Goal: Task Accomplishment & Management: Manage account settings

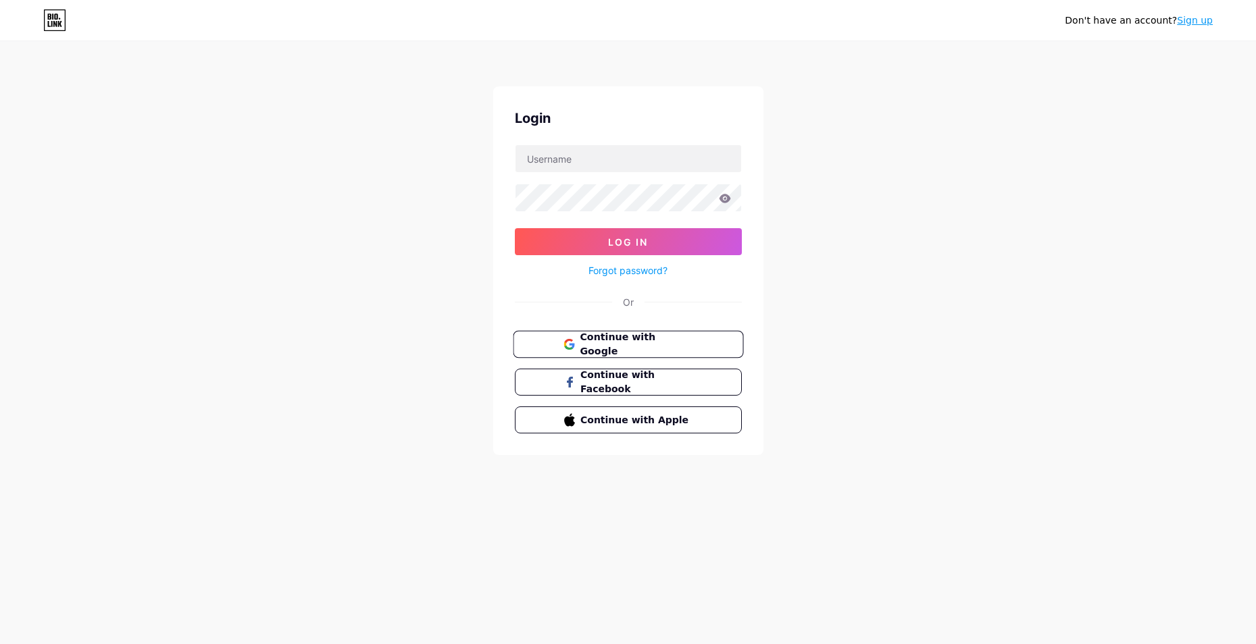
click at [627, 344] on span "Continue with Google" at bounding box center [636, 344] width 113 height 29
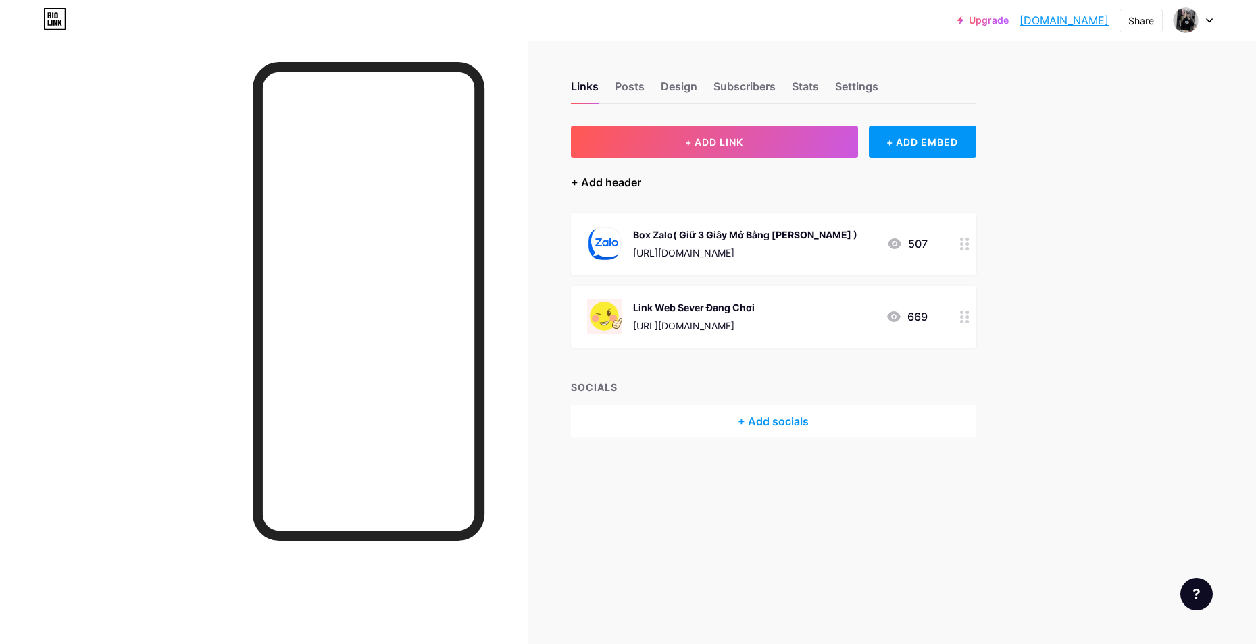
click at [621, 181] on div "+ Add header" at bounding box center [606, 182] width 70 height 16
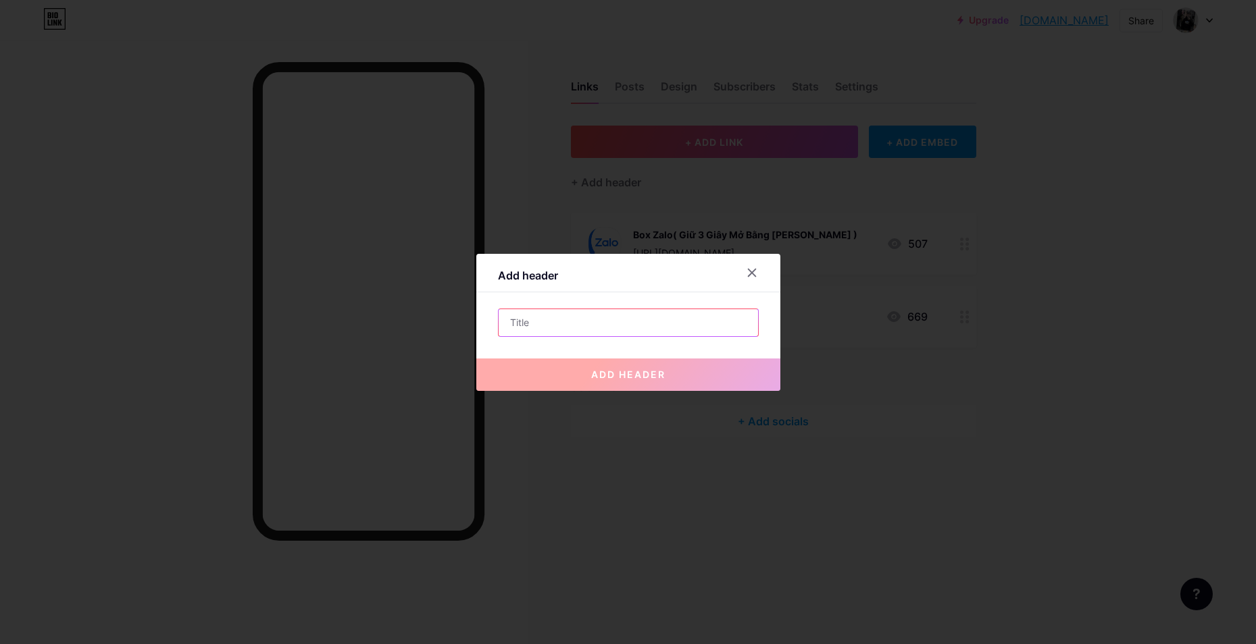
click at [605, 312] on input "text" at bounding box center [628, 322] width 259 height 27
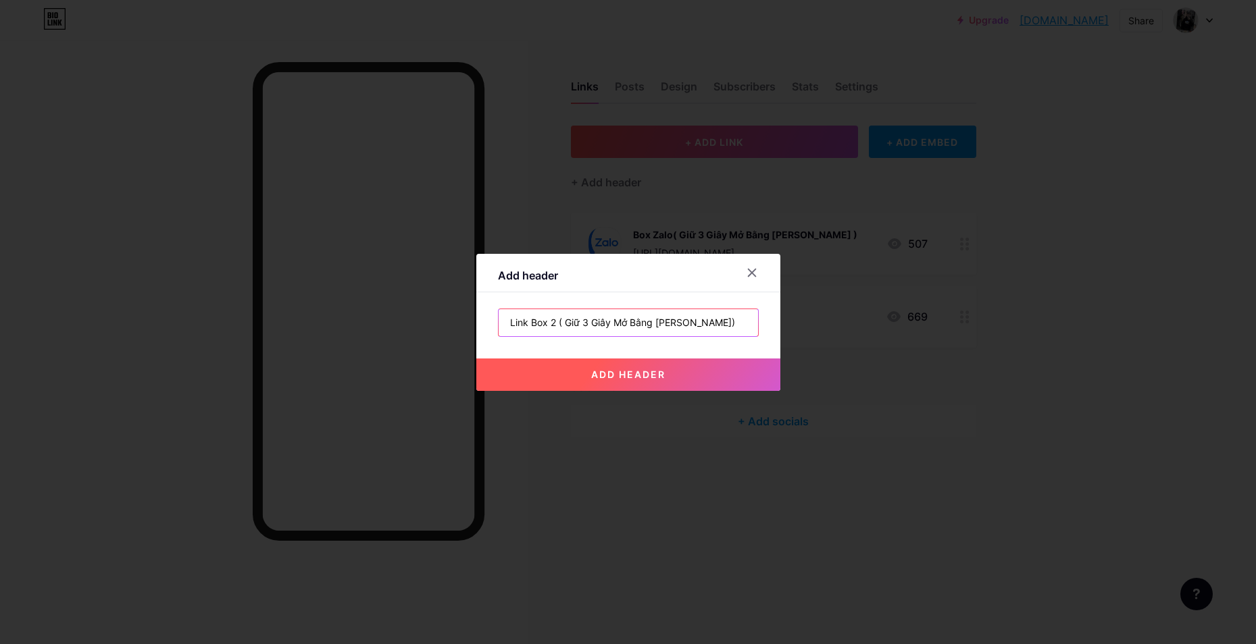
type input "Link Box 2 ( Giữ 3 Giây Mở Bằng [PERSON_NAME])"
click at [636, 377] on span "add header" at bounding box center [628, 374] width 74 height 11
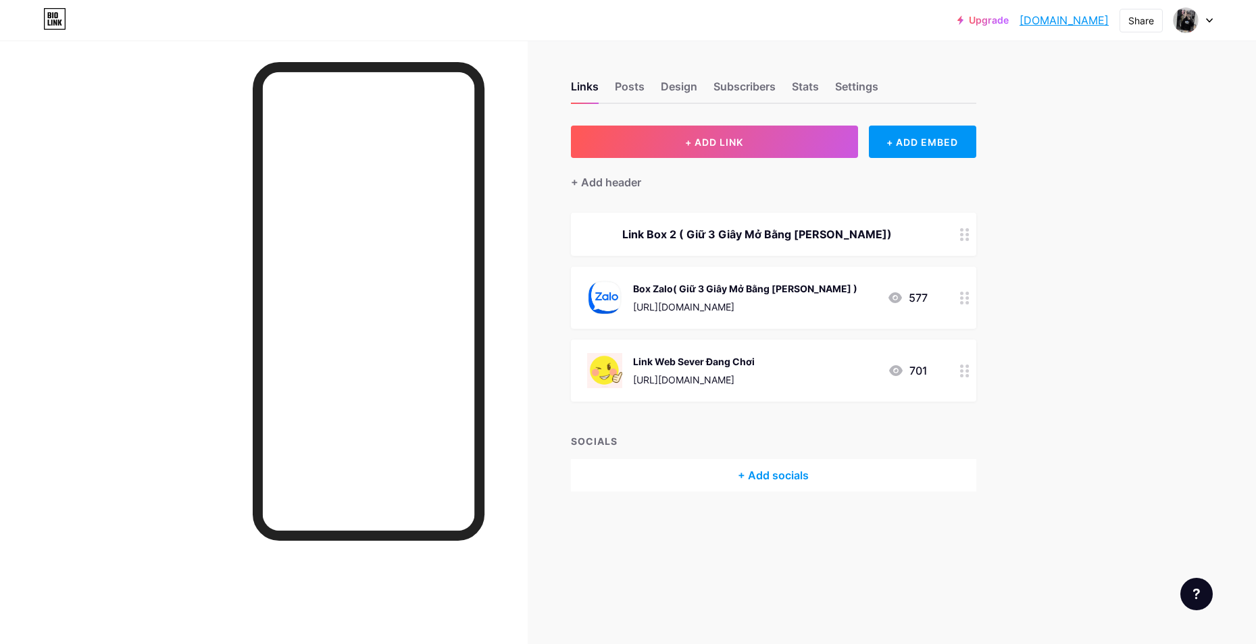
click at [962, 236] on icon at bounding box center [964, 234] width 9 height 13
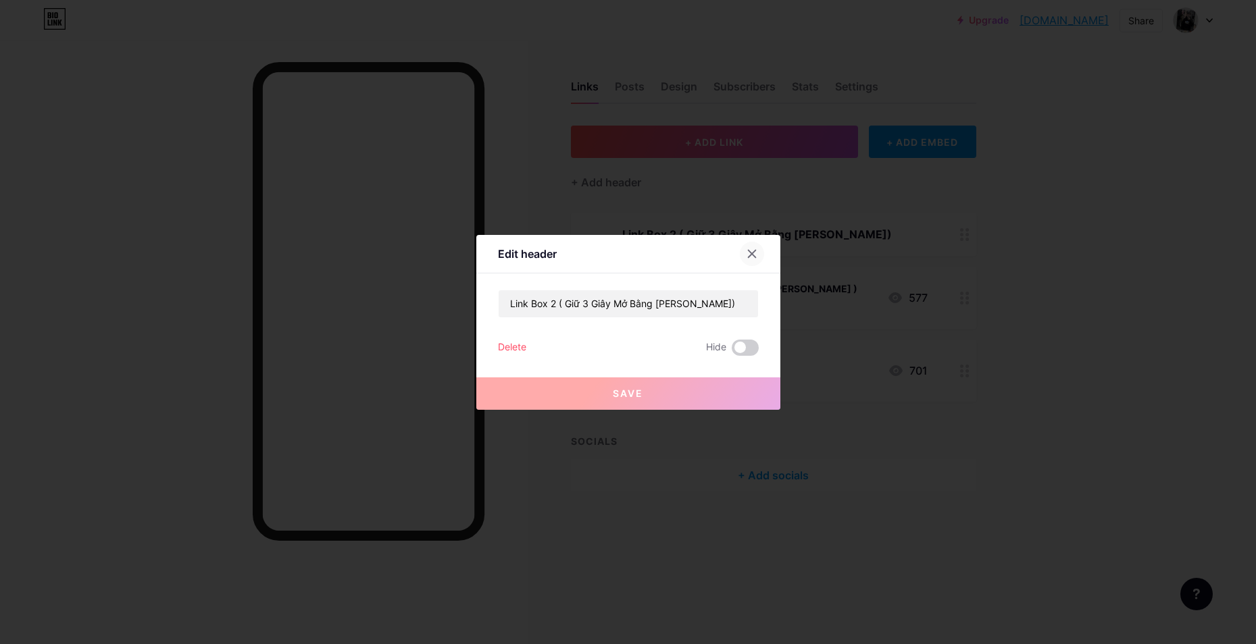
click at [757, 257] on icon at bounding box center [751, 254] width 11 height 11
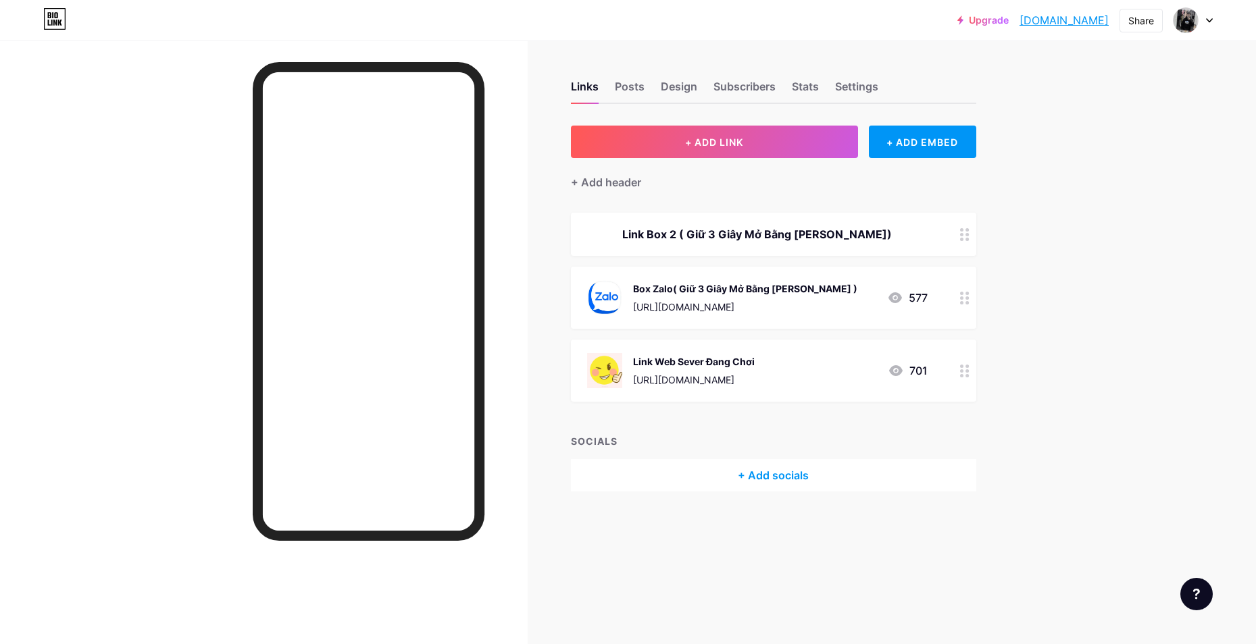
click at [918, 232] on div "Link Box 2 ( Giữ 3 Giây Mở Bằng [PERSON_NAME])" at bounding box center [757, 234] width 340 height 16
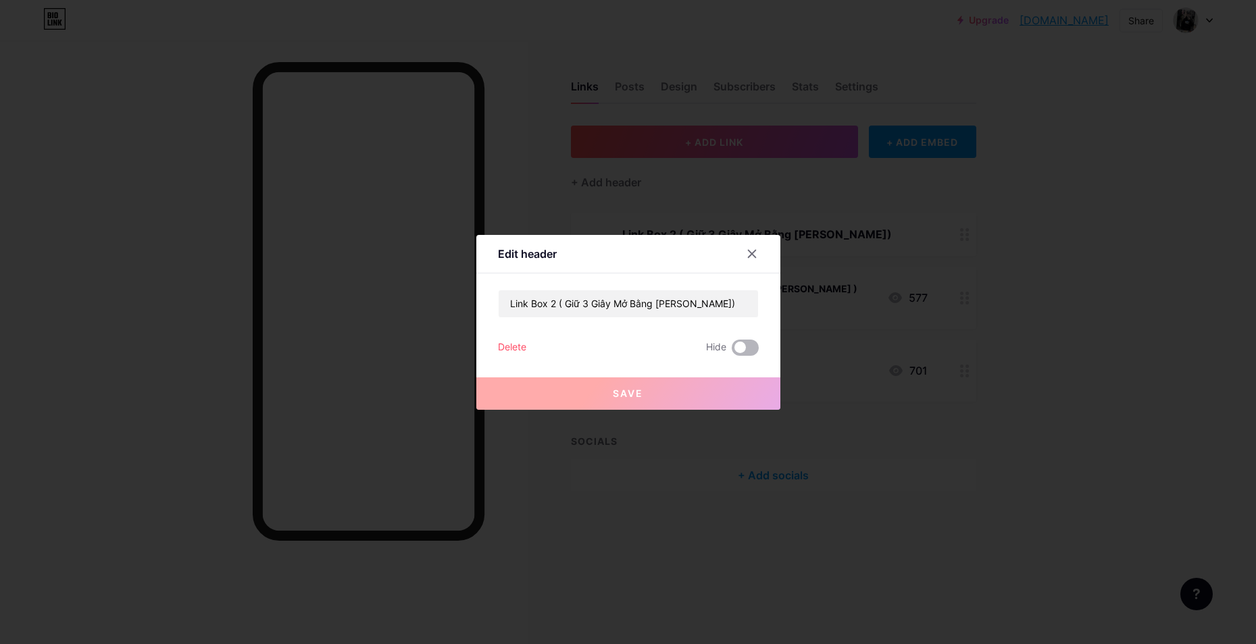
click at [747, 347] on span at bounding box center [745, 348] width 27 height 16
click at [732, 351] on input "checkbox" at bounding box center [732, 351] width 0 height 0
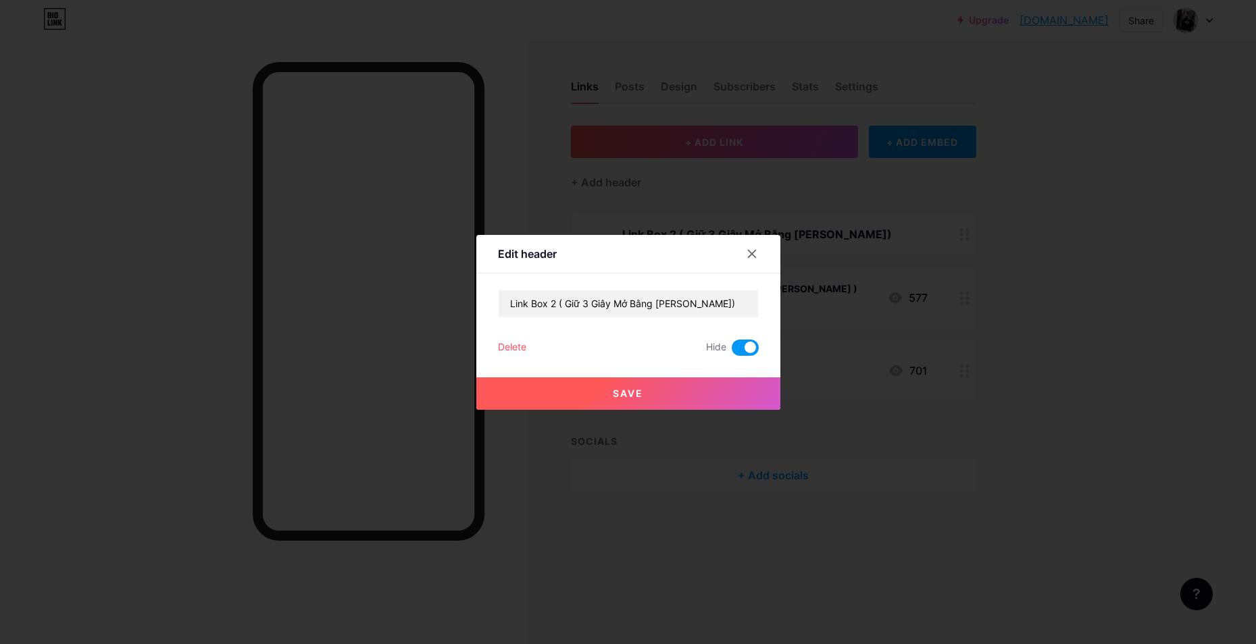
click at [1015, 330] on div at bounding box center [628, 322] width 1256 height 644
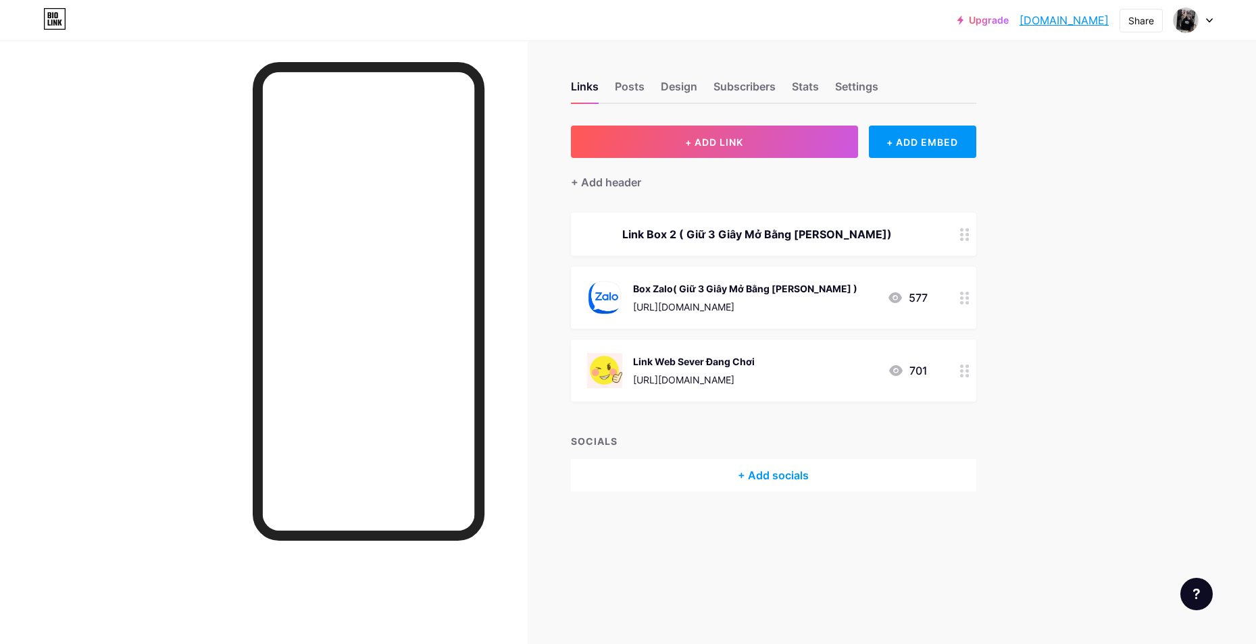
click at [966, 236] on icon at bounding box center [964, 234] width 9 height 13
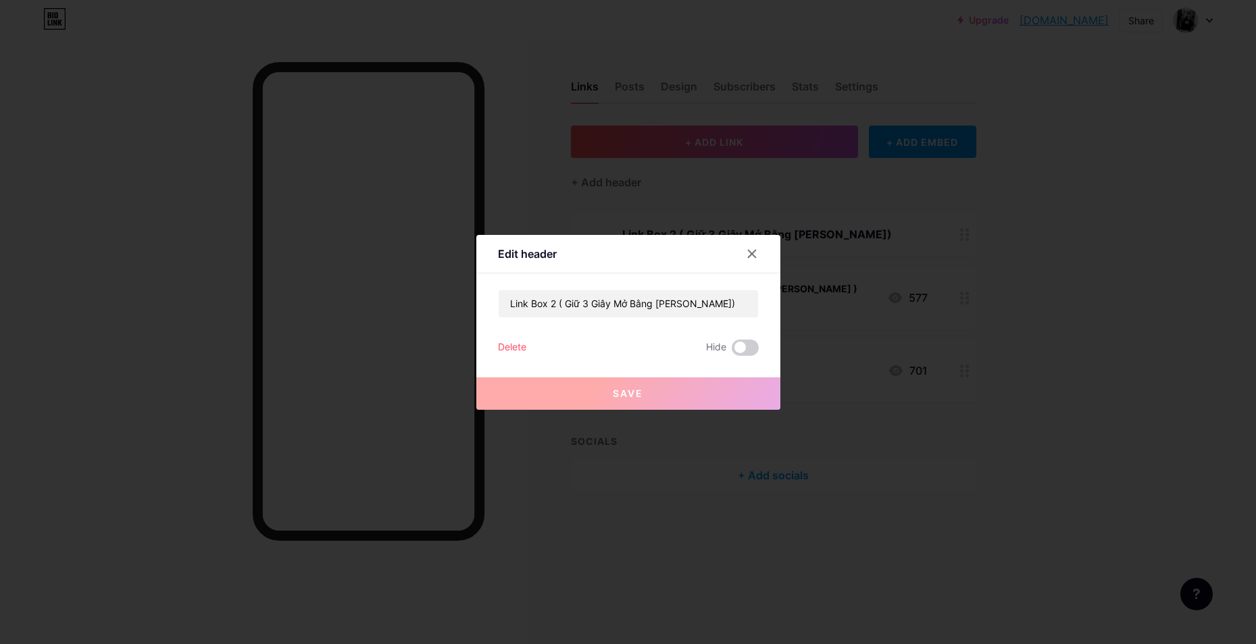
click at [497, 355] on div "Edit header Link Box 2 ( Giữ 3 Giây Mở Bằng Trình Duyệt) Delete Hide Save" at bounding box center [628, 322] width 304 height 175
click at [507, 348] on div "Delete" at bounding box center [512, 348] width 28 height 16
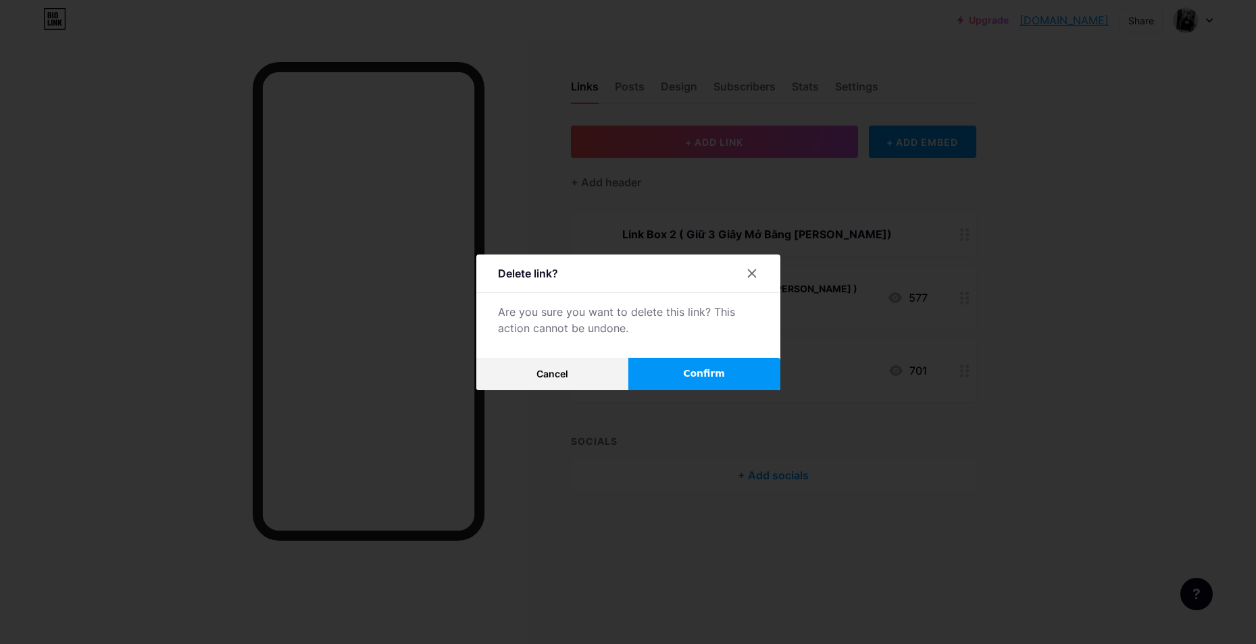
click at [659, 366] on button "Confirm" at bounding box center [704, 374] width 152 height 32
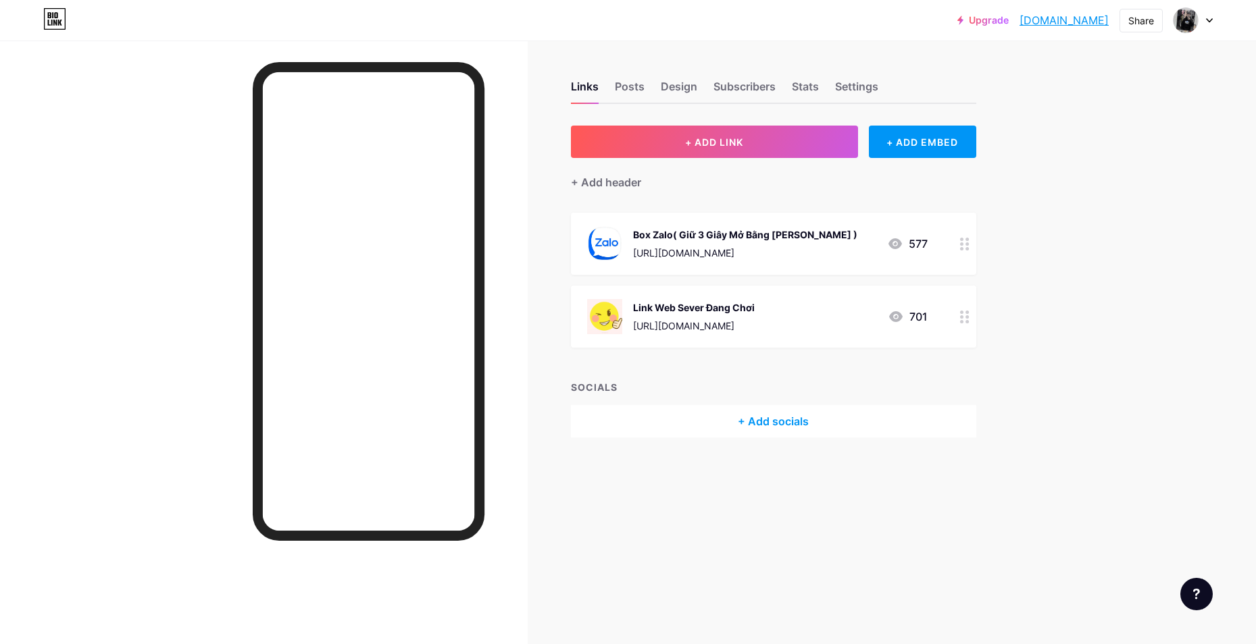
click at [960, 249] on icon at bounding box center [964, 244] width 9 height 13
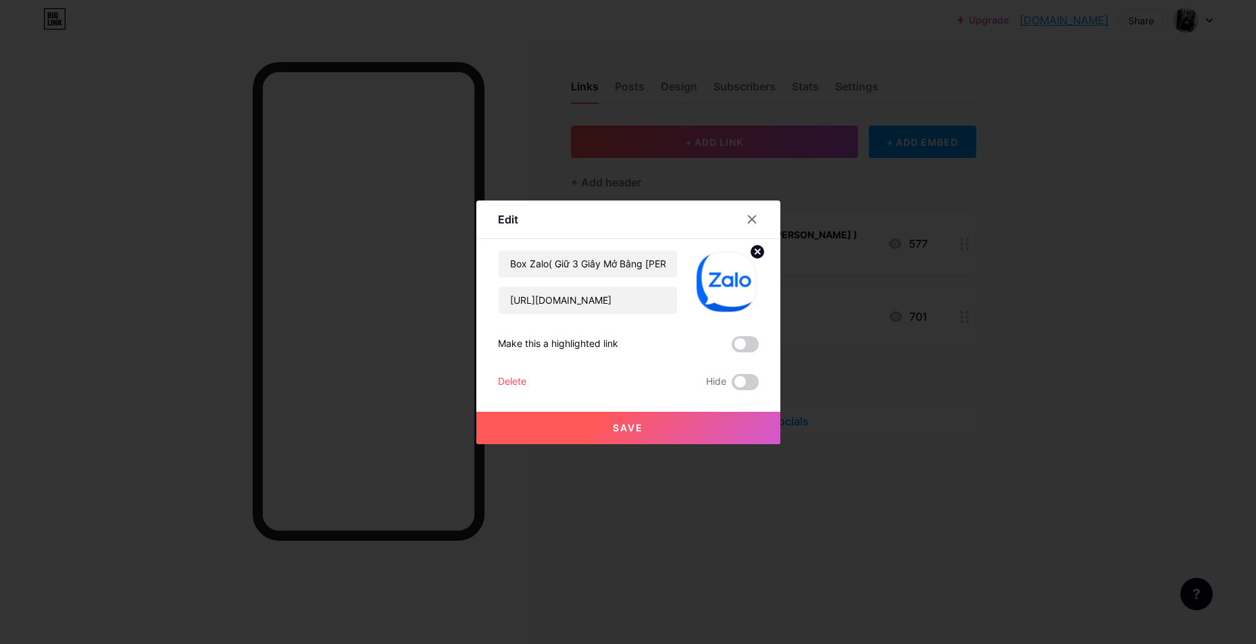
click at [723, 286] on img at bounding box center [726, 282] width 65 height 65
drag, startPoint x: 1067, startPoint y: 408, endPoint x: 1036, endPoint y: 402, distance: 31.7
click at [1067, 408] on div at bounding box center [628, 322] width 1256 height 644
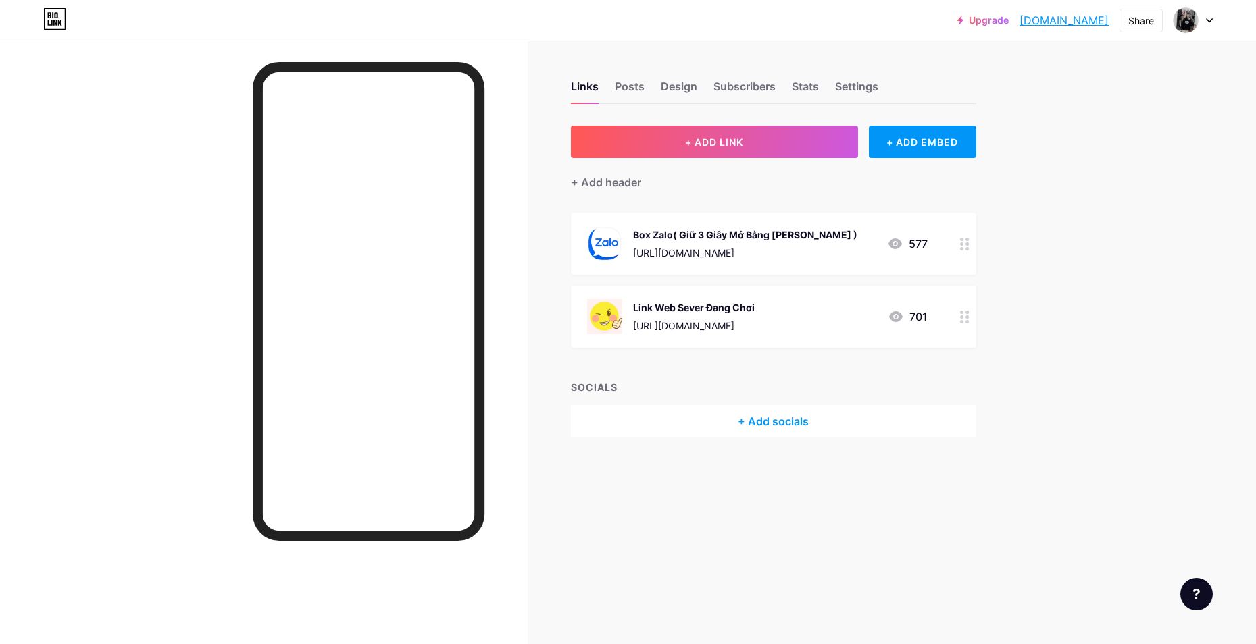
click at [813, 412] on div "+ Add socials" at bounding box center [773, 421] width 405 height 32
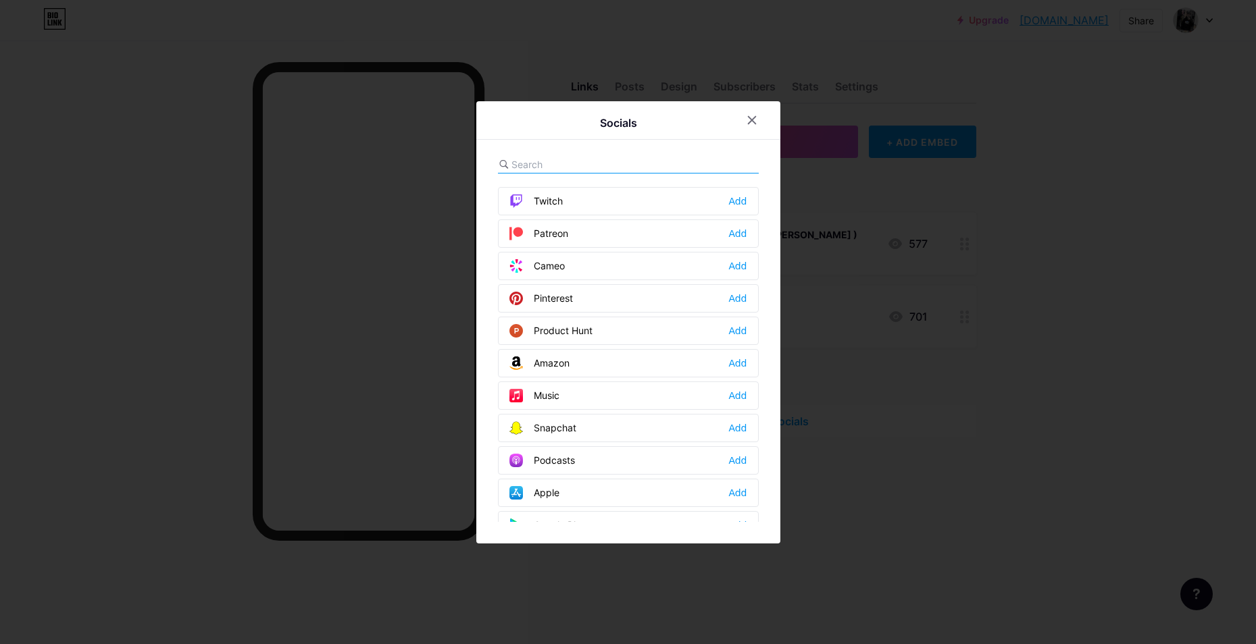
scroll to position [1013, 0]
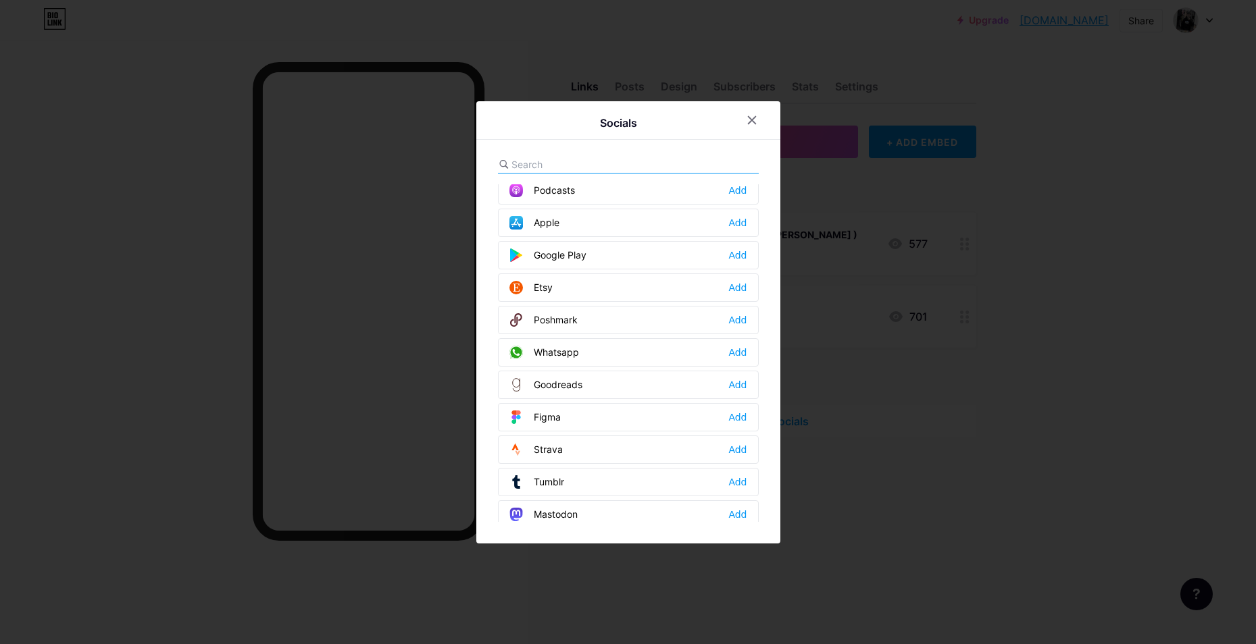
click at [992, 418] on div at bounding box center [628, 322] width 1256 height 644
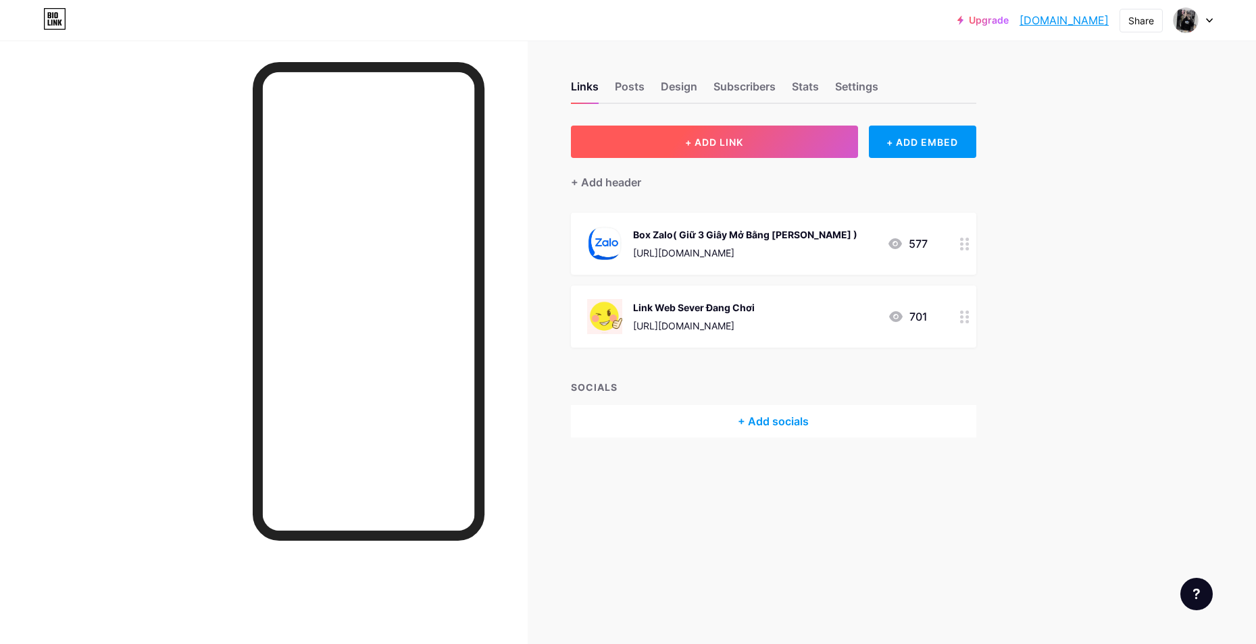
click at [749, 145] on button "+ ADD LINK" at bounding box center [714, 142] width 287 height 32
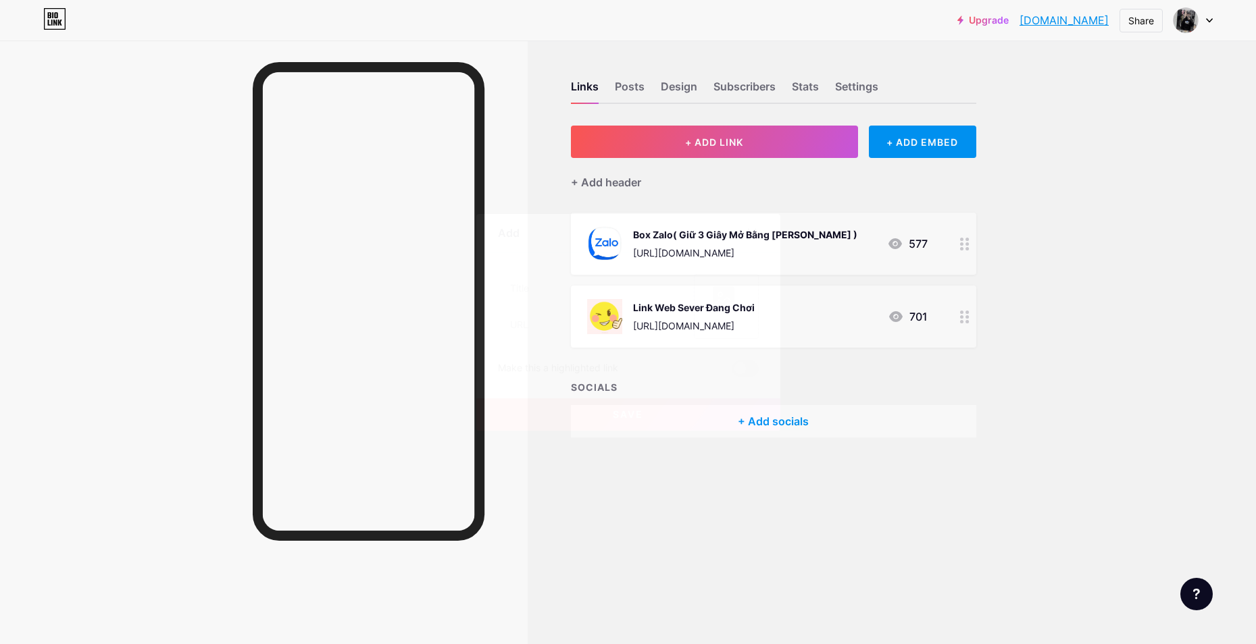
click at [737, 298] on icon at bounding box center [726, 298] width 27 height 25
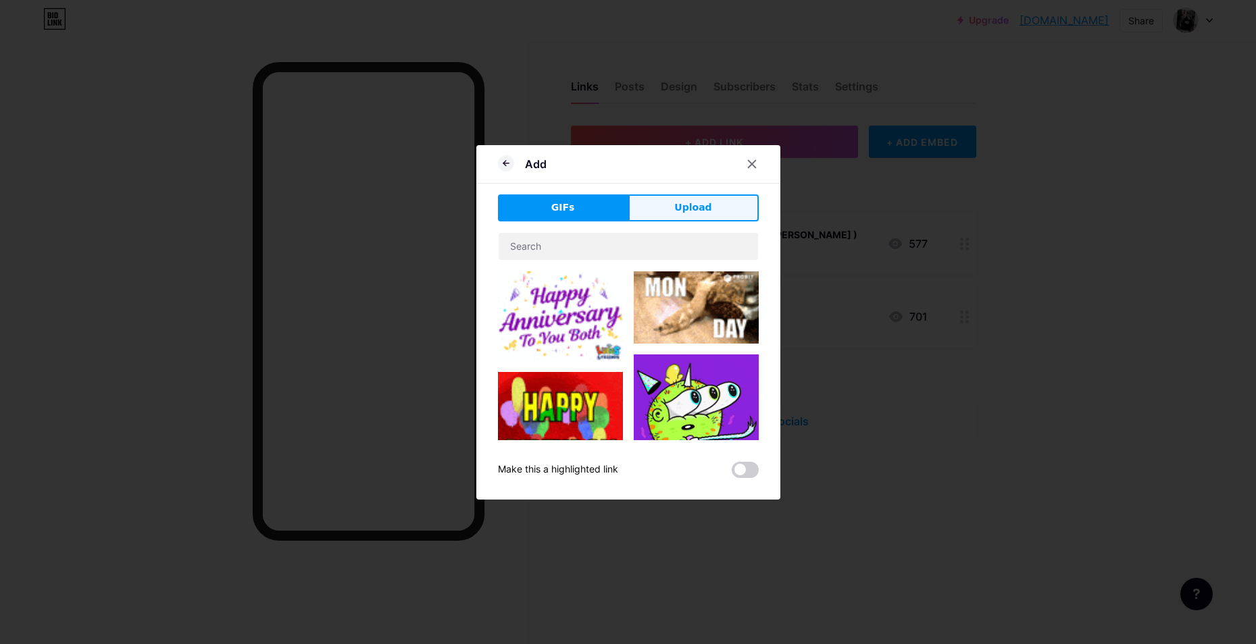
click at [671, 211] on button "Upload" at bounding box center [693, 208] width 130 height 27
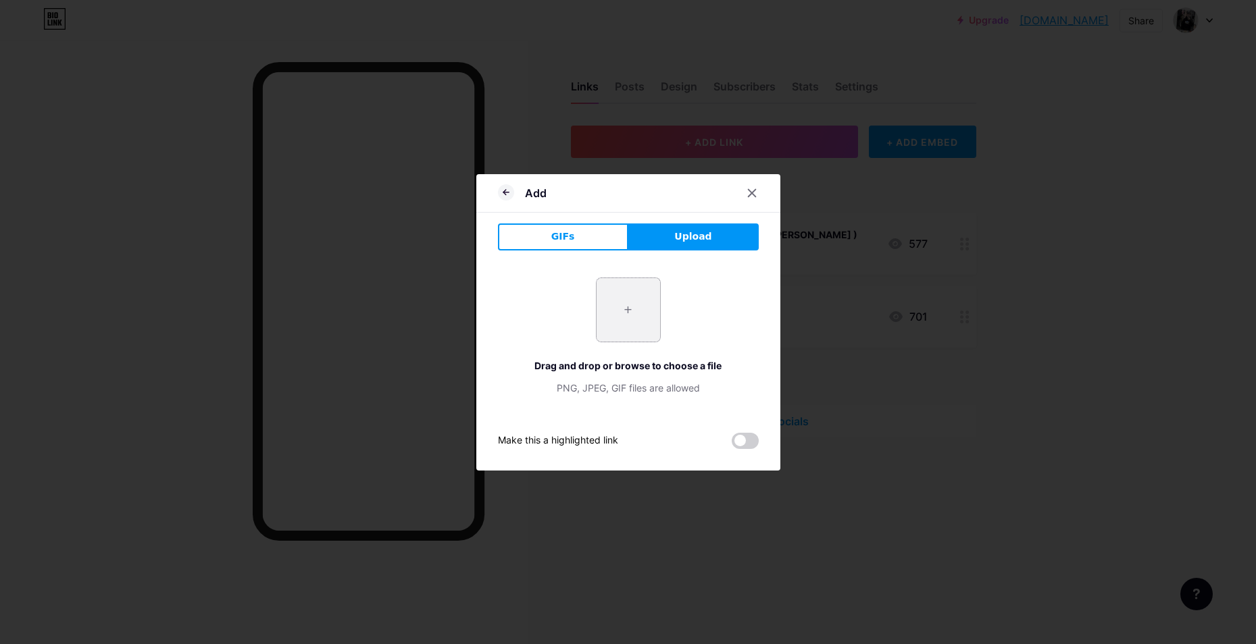
click at [621, 310] on input "file" at bounding box center [627, 309] width 63 height 63
type input "C:\fakepath\niFb34Ib0YJvat9x6bjkKwopPmimklmo.png"
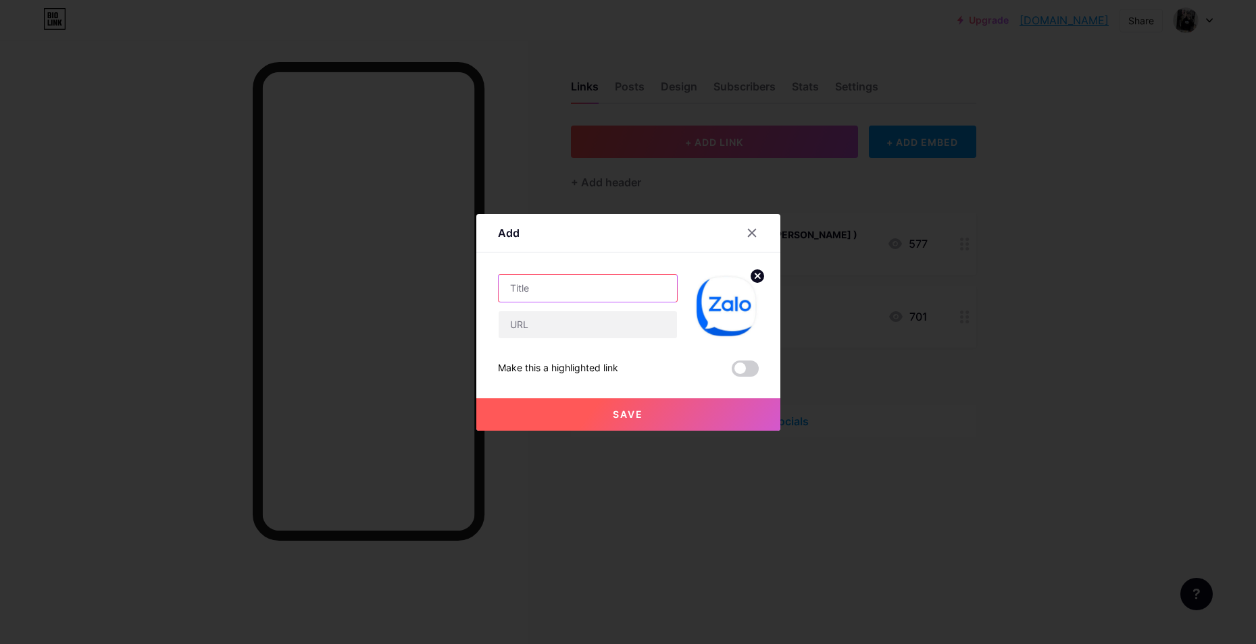
click at [583, 295] on input "text" at bounding box center [588, 288] width 178 height 27
type input "Link Box 2 ( Giữ 3 Giây Mở Bằng [PERSON_NAME] )"
click at [574, 319] on input "text" at bounding box center [588, 324] width 178 height 27
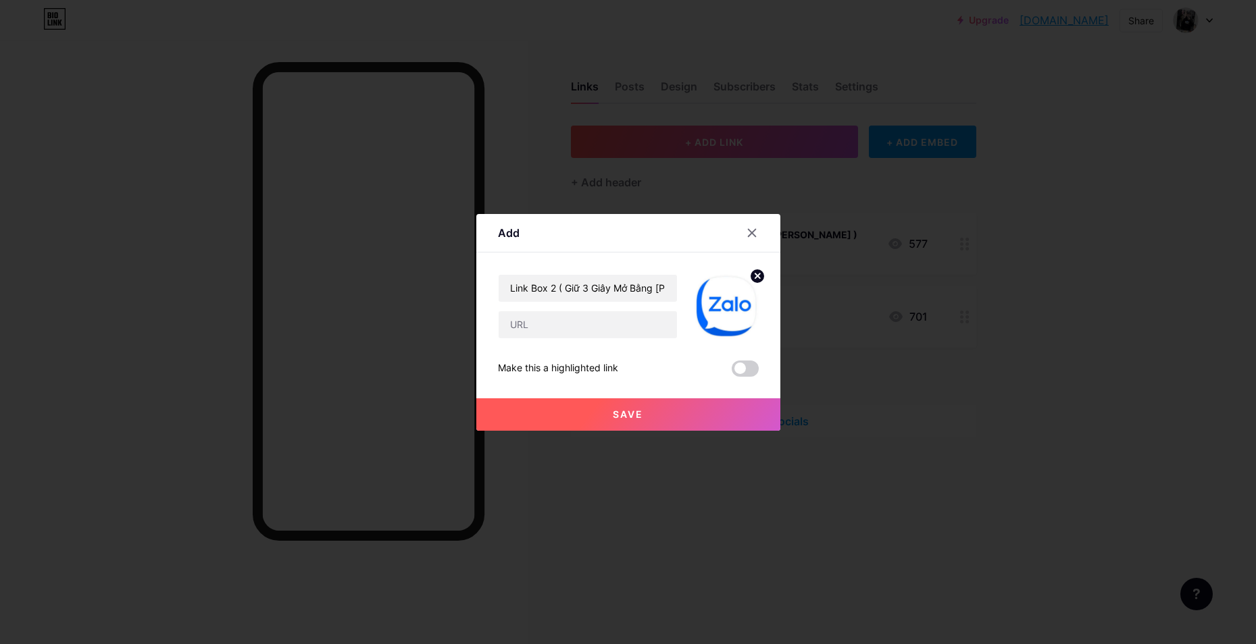
click at [180, 233] on div at bounding box center [628, 322] width 1256 height 644
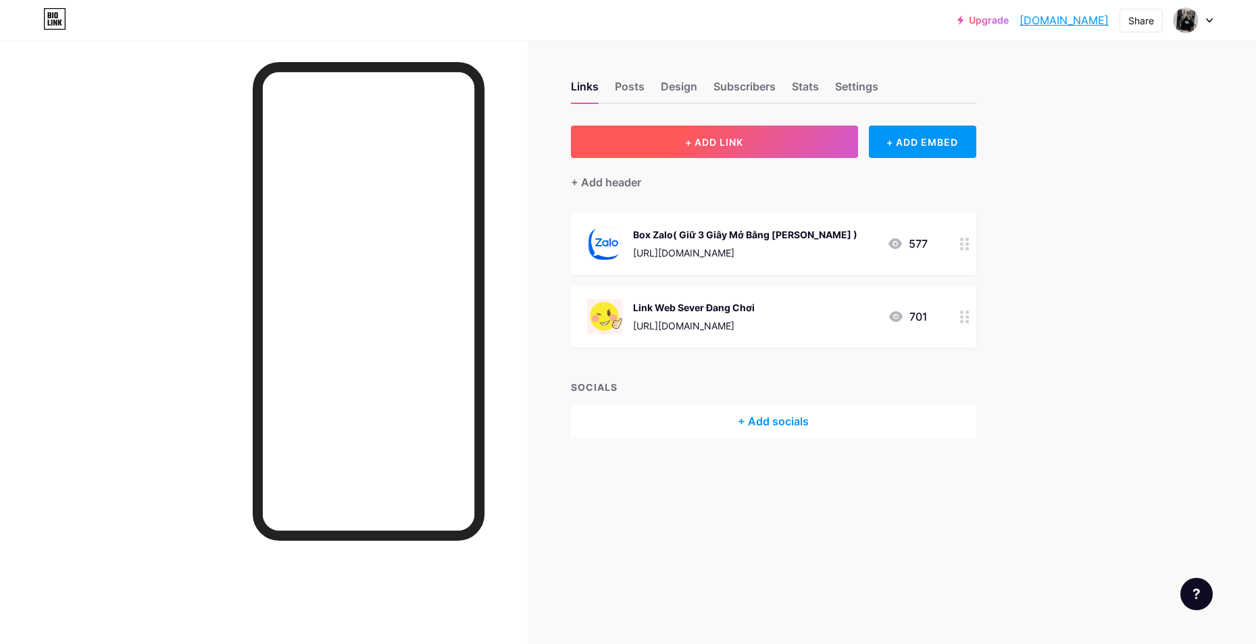
click at [750, 151] on button "+ ADD LINK" at bounding box center [714, 142] width 287 height 32
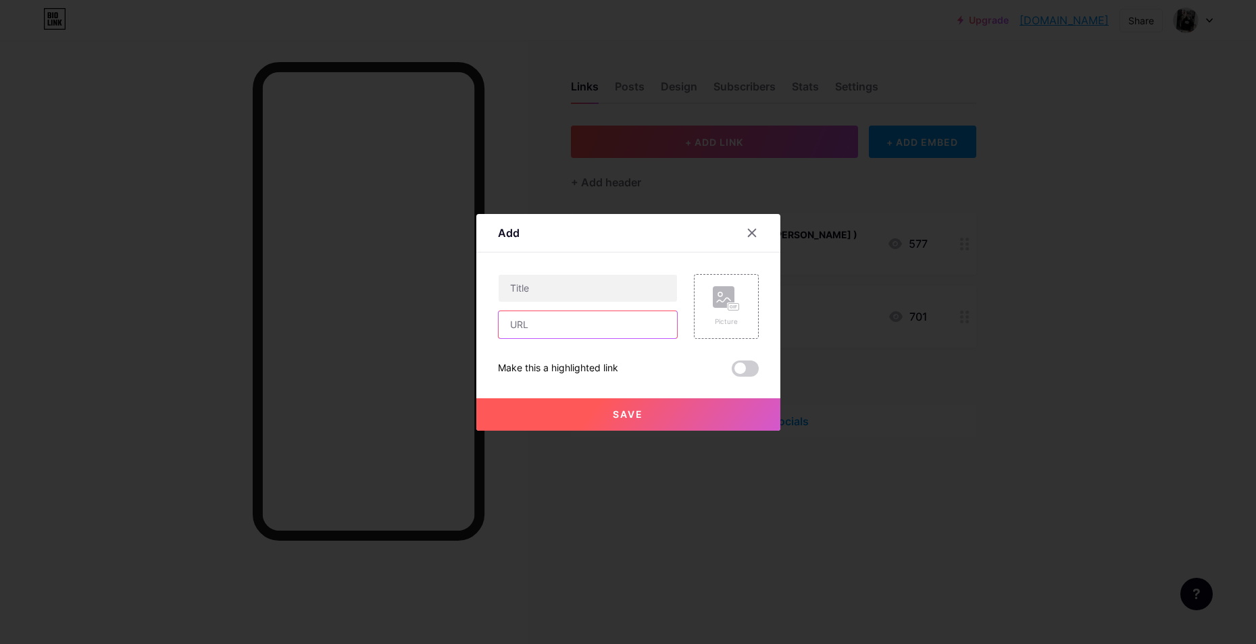
click at [557, 320] on input "text" at bounding box center [588, 324] width 178 height 27
paste input "[URL][DOMAIN_NAME]"
type input "[URL][DOMAIN_NAME]"
click at [740, 307] on div "Picture" at bounding box center [726, 306] width 65 height 65
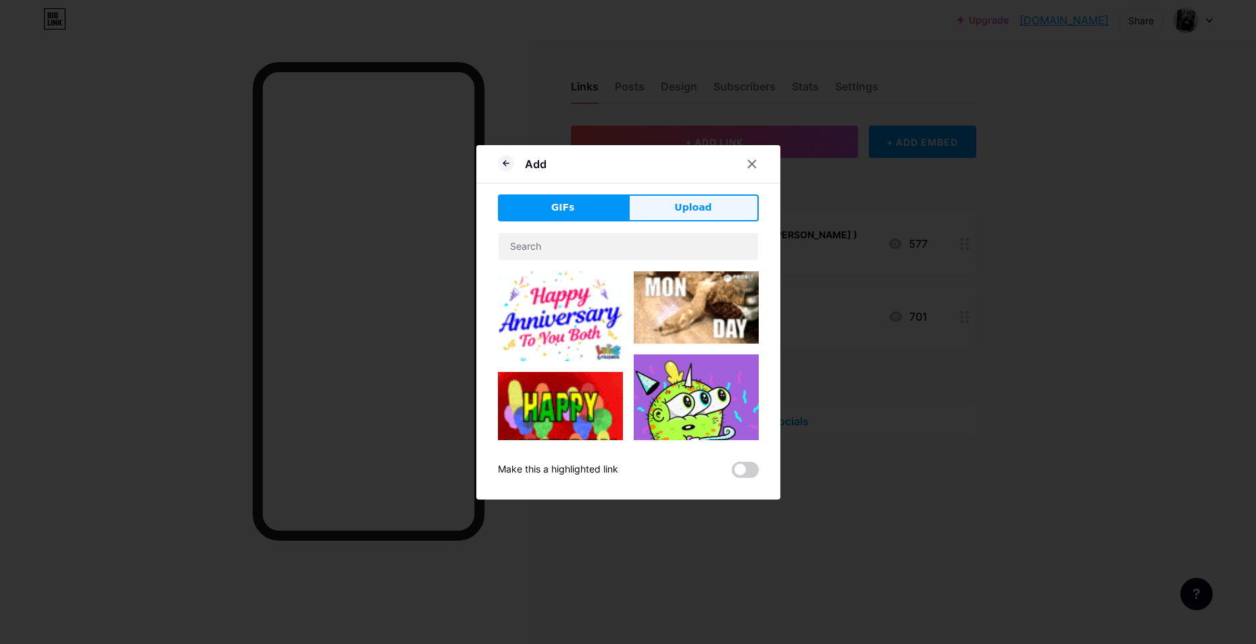
click at [664, 218] on button "Upload" at bounding box center [693, 208] width 130 height 27
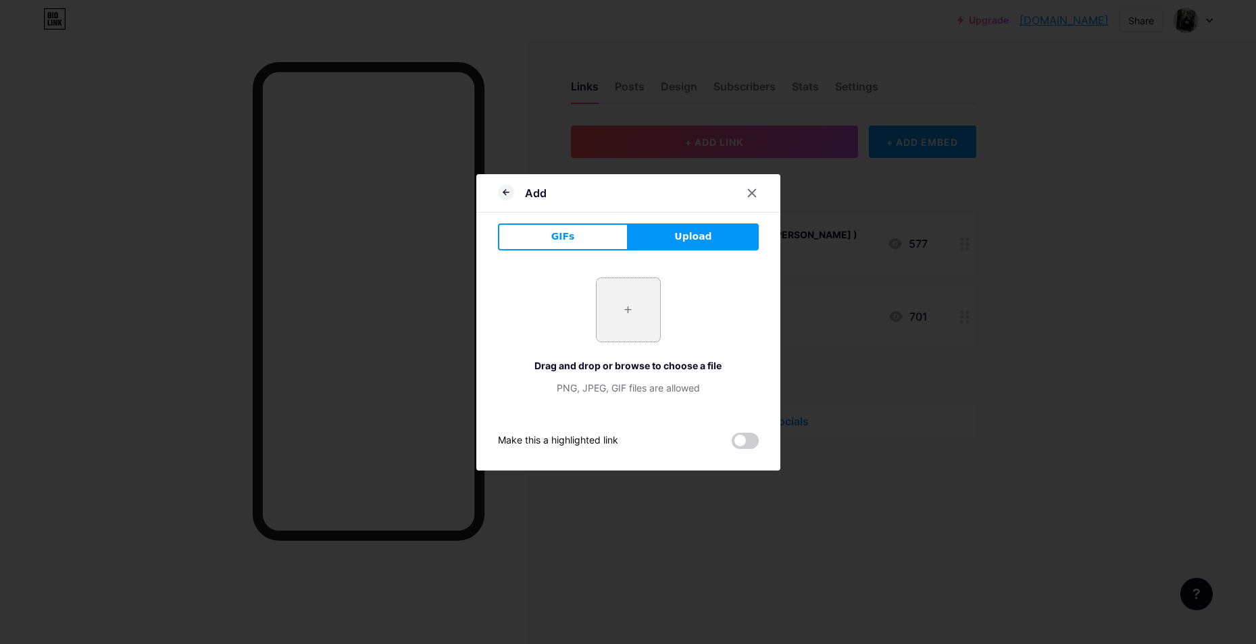
click at [608, 309] on input "file" at bounding box center [627, 309] width 63 height 63
type input "C:\fakepath\niFb34Ib0YJvat9x6bjkKwopPmimklmo.png"
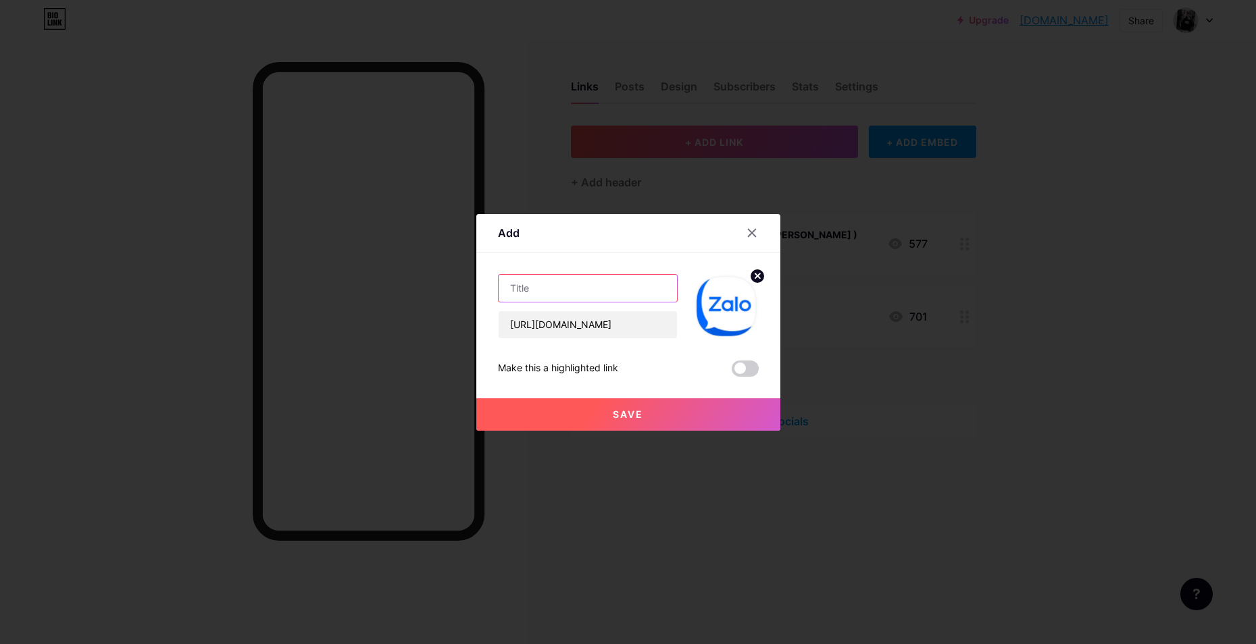
click at [591, 284] on input "text" at bounding box center [588, 288] width 178 height 27
type input "L"
type input "Box Zalo 2 ( Giữ 3 Giây Mở Bằng [PERSON_NAME] )"
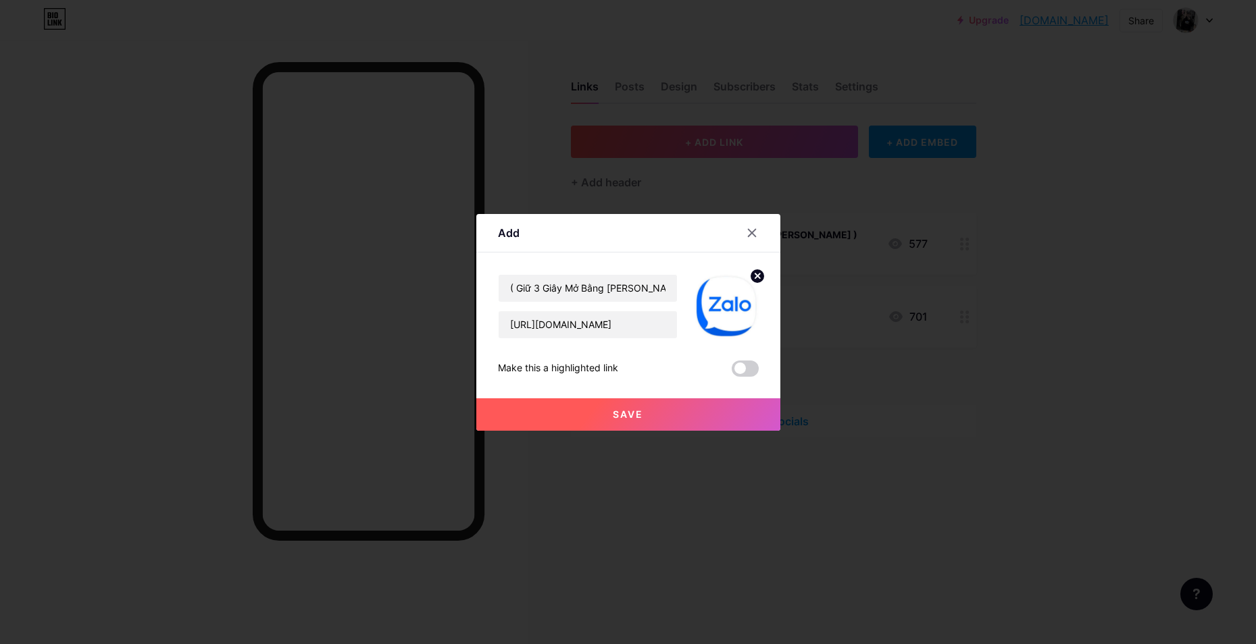
scroll to position [0, 0]
click at [607, 407] on button "Save" at bounding box center [628, 415] width 304 height 32
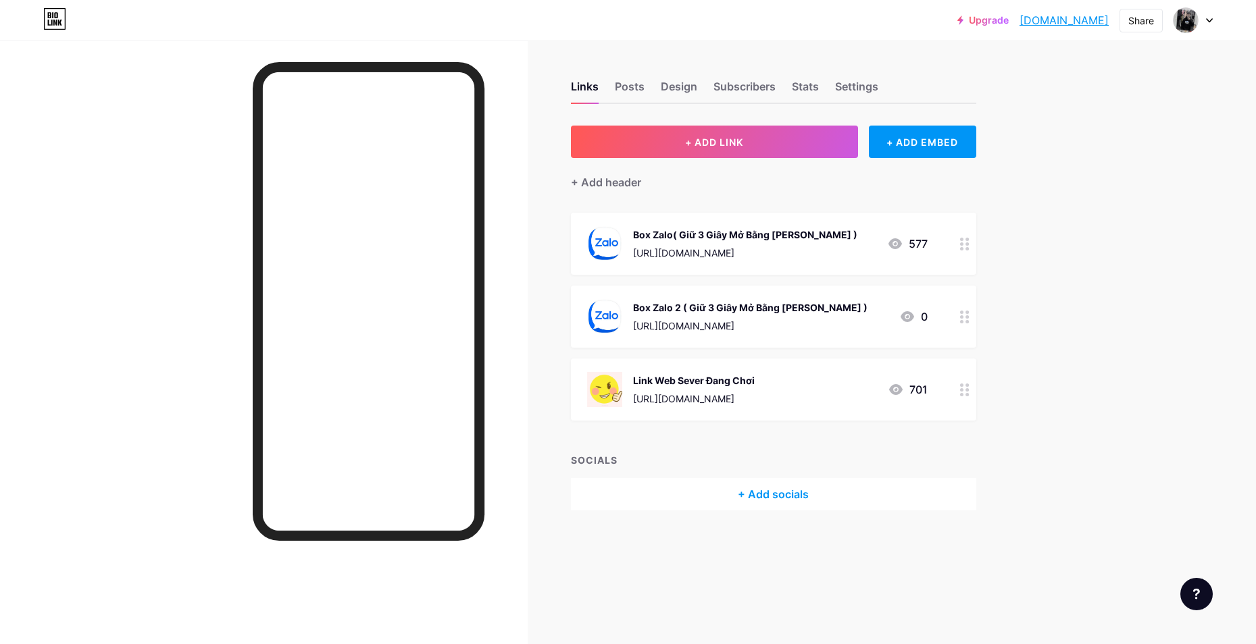
click at [963, 251] on div at bounding box center [964, 244] width 23 height 62
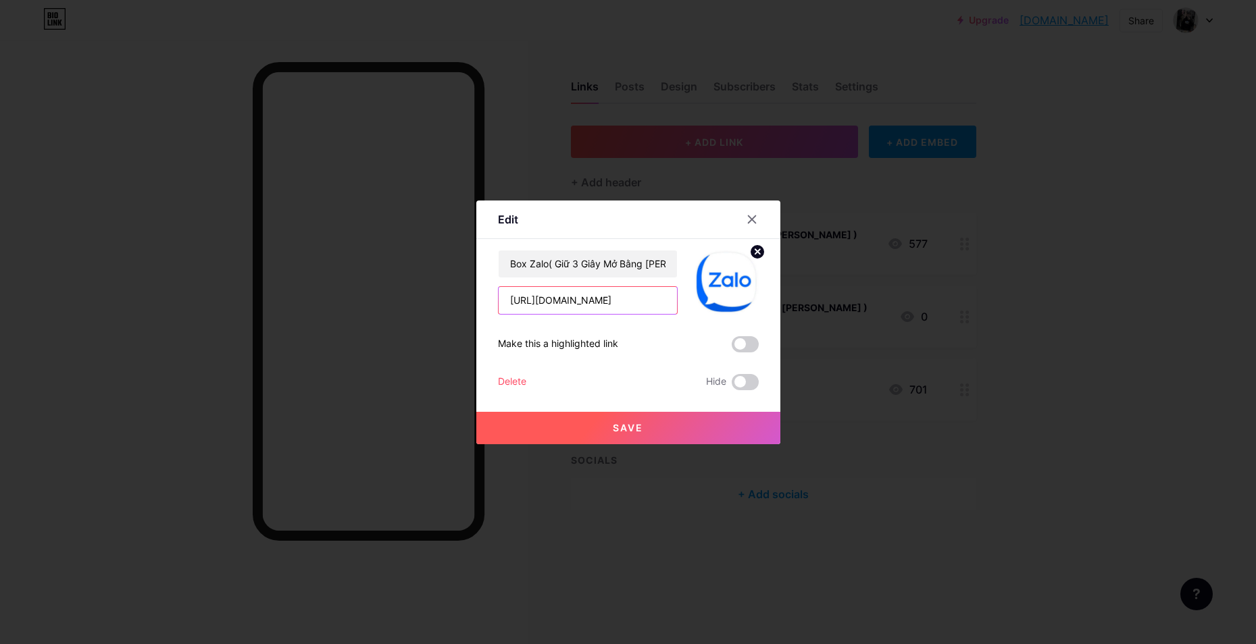
drag, startPoint x: 659, startPoint y: 298, endPoint x: 317, endPoint y: 320, distance: 342.5
click at [317, 320] on div "Edit Content YouTube Play YouTube video without leaving your page. ADD Vimeo Pl…" at bounding box center [628, 322] width 1256 height 644
click at [111, 345] on div at bounding box center [628, 322] width 1256 height 644
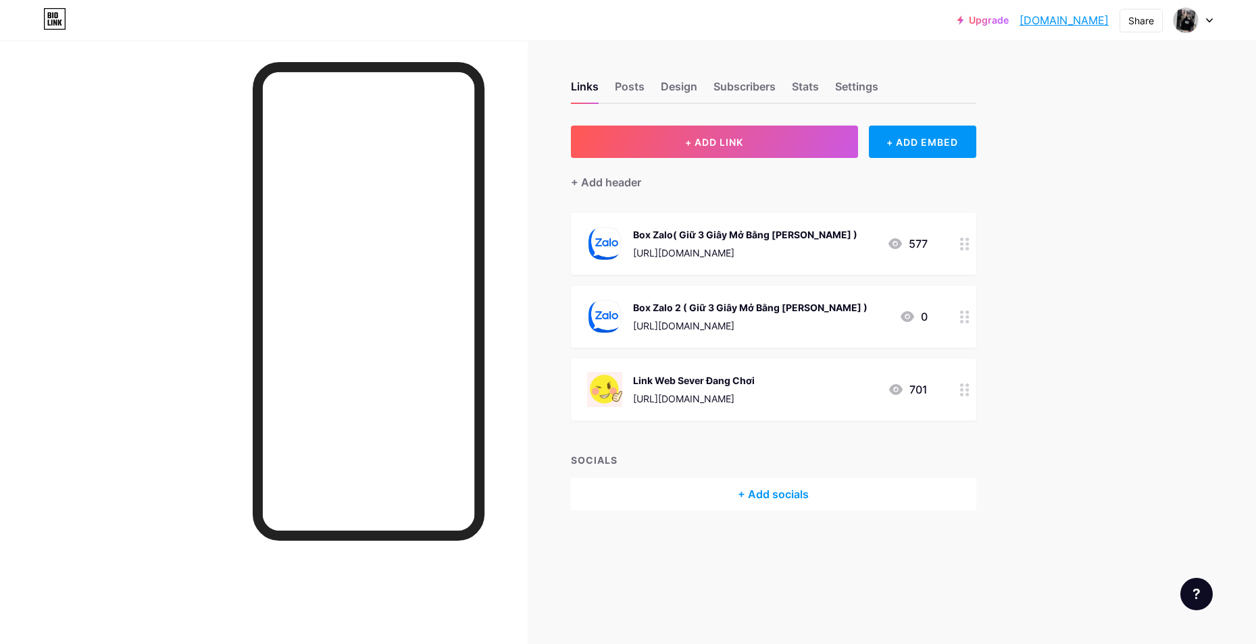
click at [949, 248] on div "Box Zalo( Giữ 3 Giây Mở Bằng [PERSON_NAME] ) [URL][DOMAIN_NAME] 577" at bounding box center [773, 244] width 405 height 62
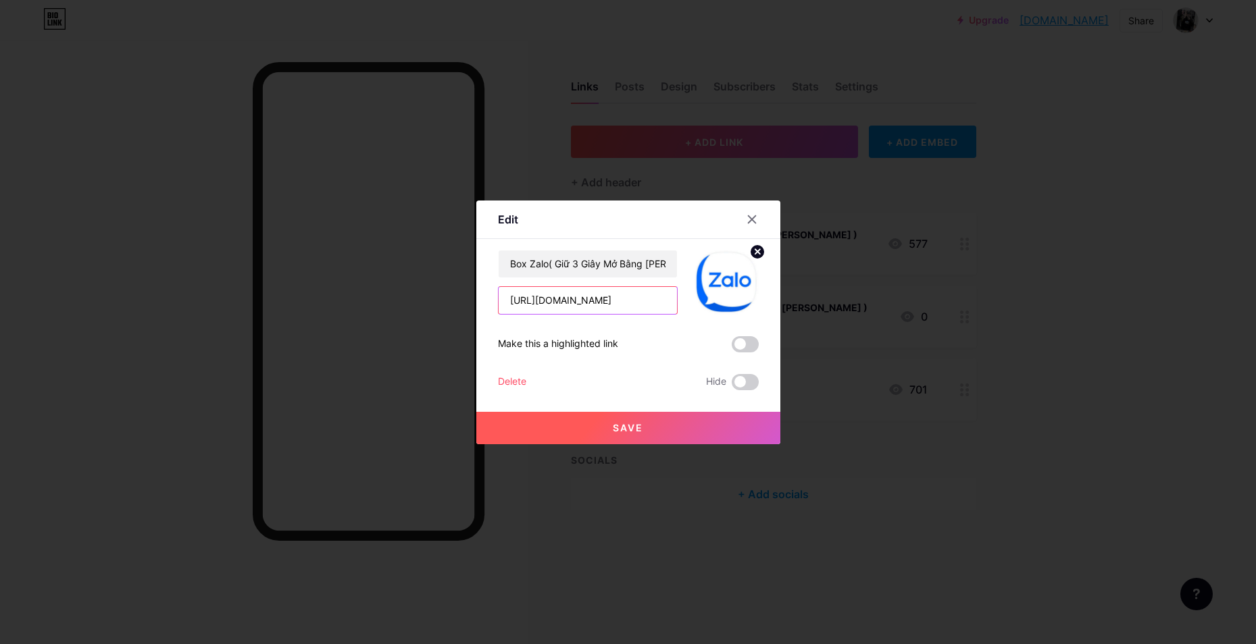
drag, startPoint x: 651, startPoint y: 307, endPoint x: 417, endPoint y: 330, distance: 234.9
click at [420, 328] on div "Edit Content YouTube Play YouTube video without leaving your page. ADD Vimeo Pl…" at bounding box center [628, 322] width 1256 height 644
paste input "xsjtwd386"
type input "[URL][DOMAIN_NAME]"
click at [584, 430] on button "Save" at bounding box center [628, 428] width 304 height 32
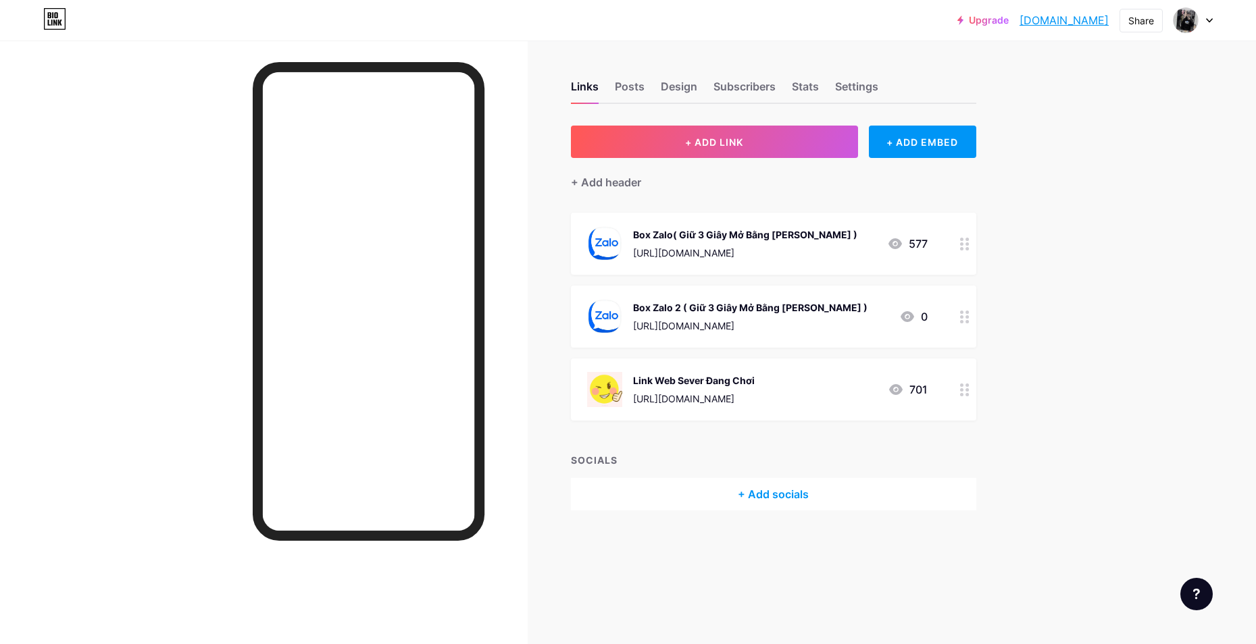
click at [964, 398] on div at bounding box center [964, 390] width 23 height 62
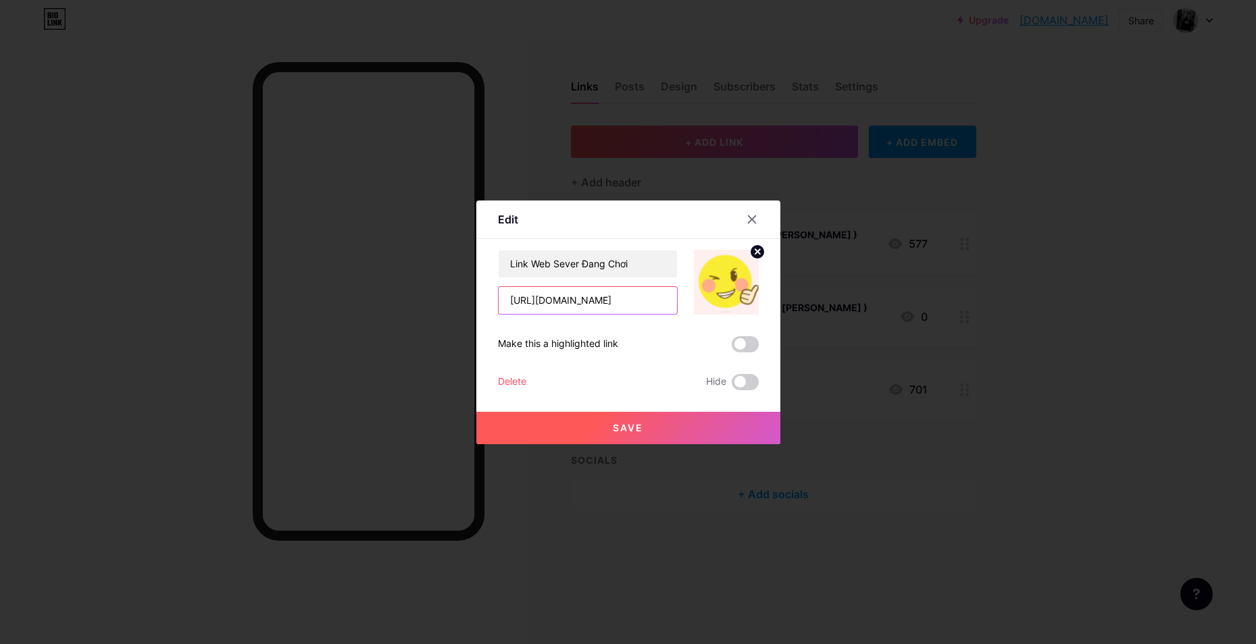
drag, startPoint x: 593, startPoint y: 299, endPoint x: 557, endPoint y: 300, distance: 35.8
click at [557, 300] on input "[URL][DOMAIN_NAME]" at bounding box center [588, 300] width 178 height 27
click at [623, 301] on input "[URL][DOMAIN_NAME]" at bounding box center [588, 300] width 178 height 27
type input "[URL][DOMAIN_NAME]"
click at [681, 424] on button "Save" at bounding box center [628, 428] width 304 height 32
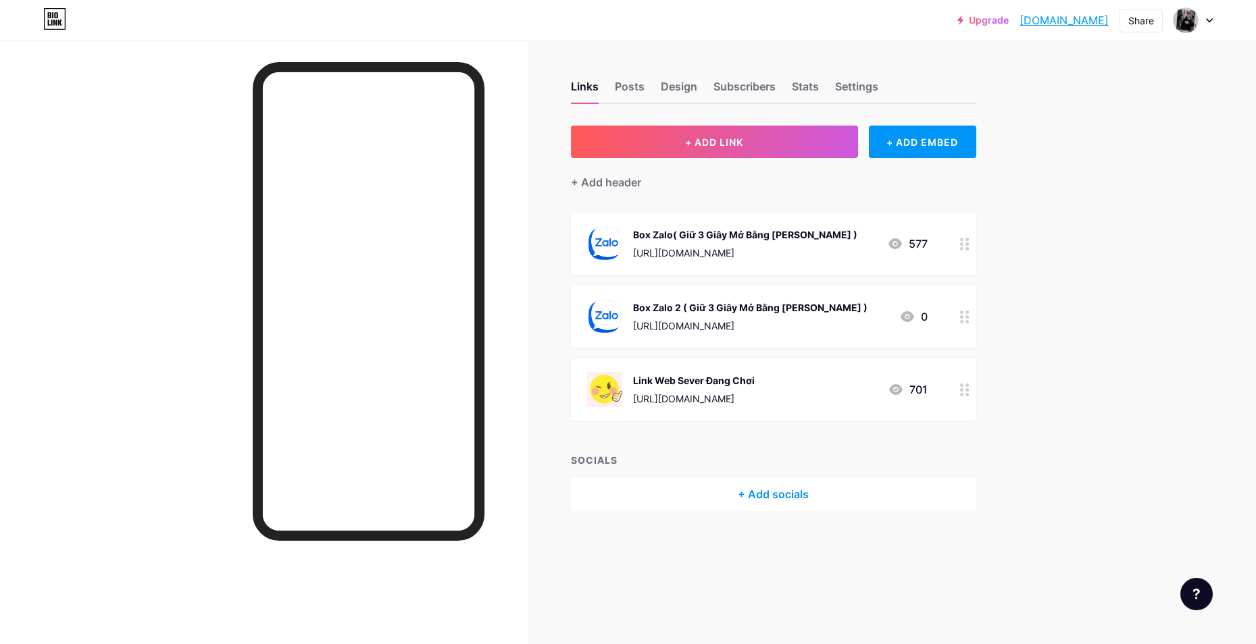
click at [1062, 25] on link "[DOMAIN_NAME]" at bounding box center [1063, 20] width 89 height 16
